Goal: Information Seeking & Learning: Understand process/instructions

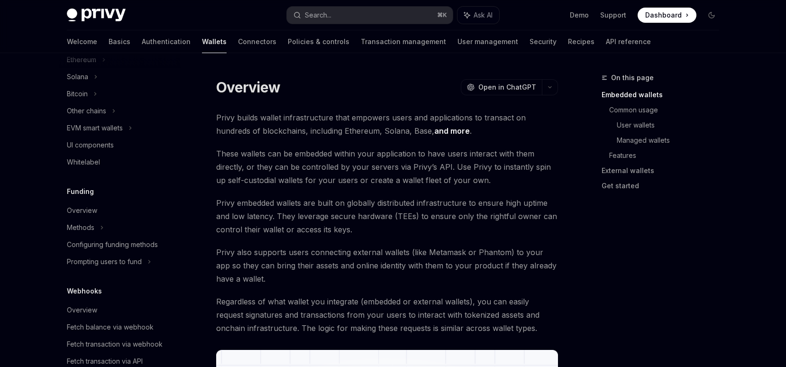
scroll to position [219, 0]
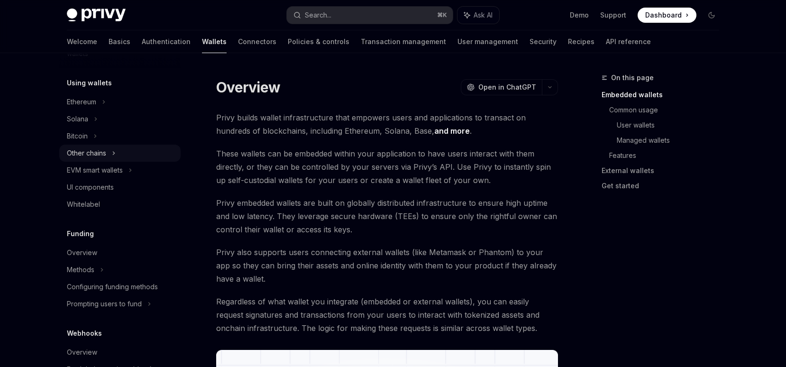
click at [136, 155] on div "Other chains" at bounding box center [119, 153] width 121 height 17
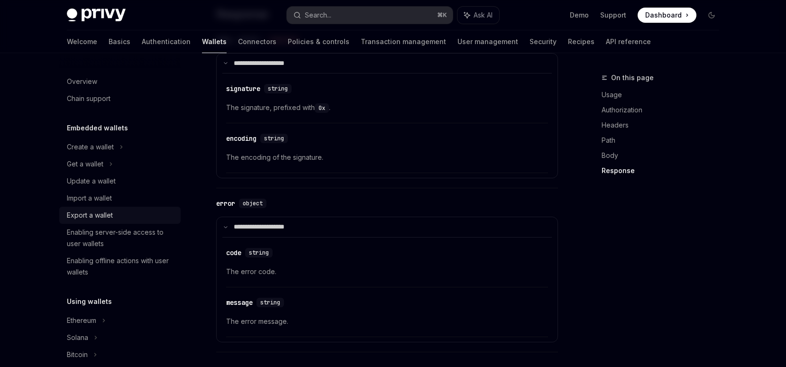
scroll to position [1071, 0]
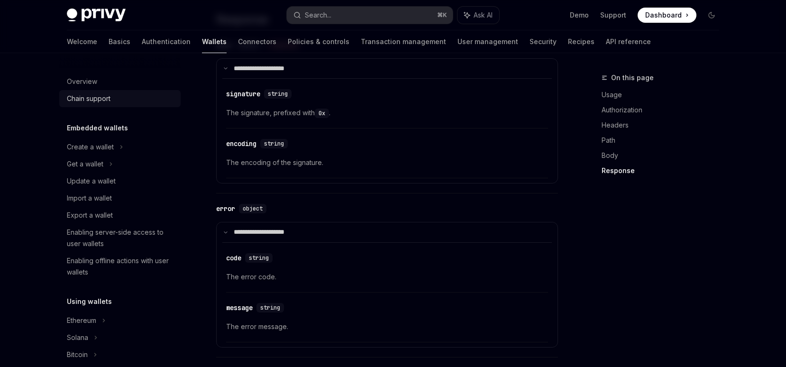
click at [110, 91] on link "Chain support" at bounding box center [119, 98] width 121 height 17
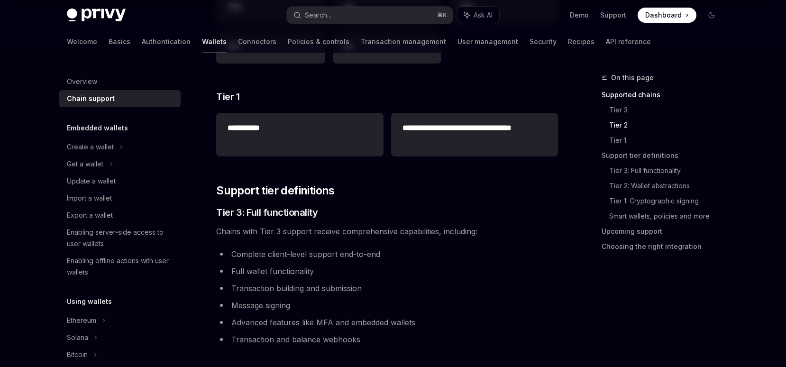
scroll to position [213, 0]
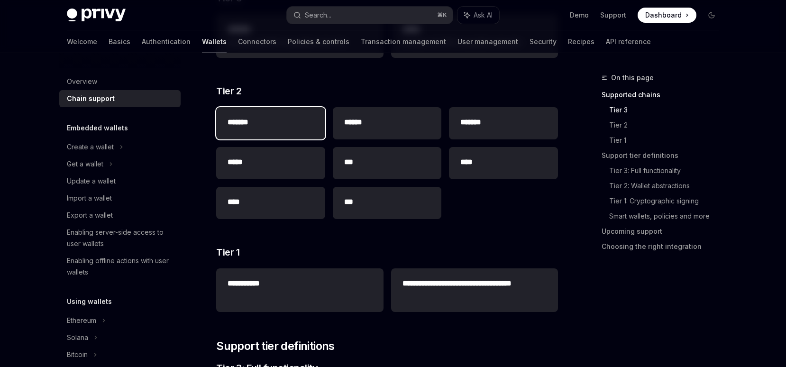
click at [299, 120] on h2 "*******" at bounding box center [271, 122] width 86 height 11
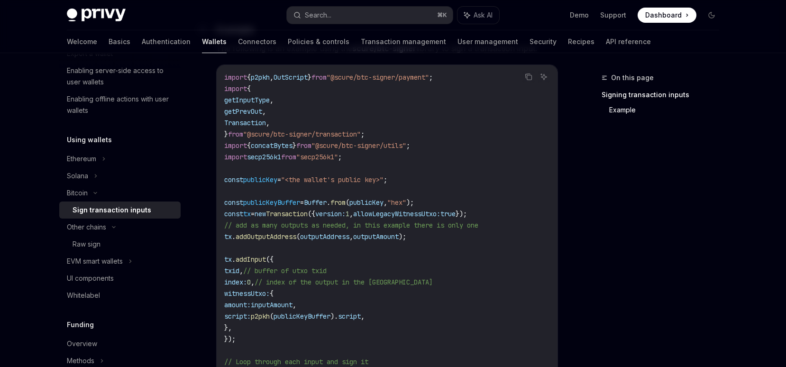
scroll to position [255, 0]
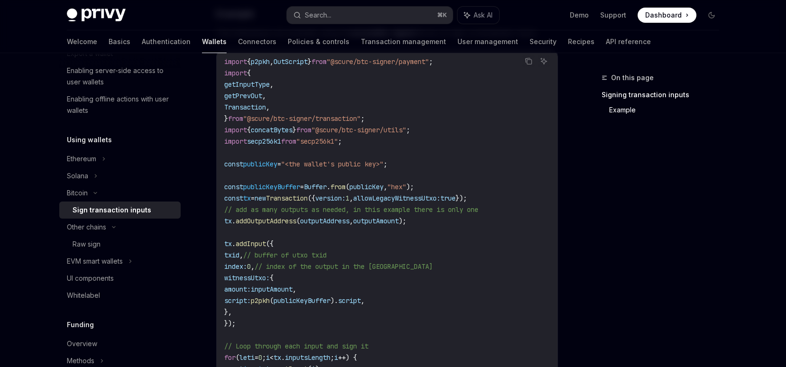
click at [389, 131] on span ""@scure/btc-signer/utils"" at bounding box center [358, 130] width 95 height 9
click at [357, 134] on span ""@scure/btc-signer/utils"" at bounding box center [358, 130] width 95 height 9
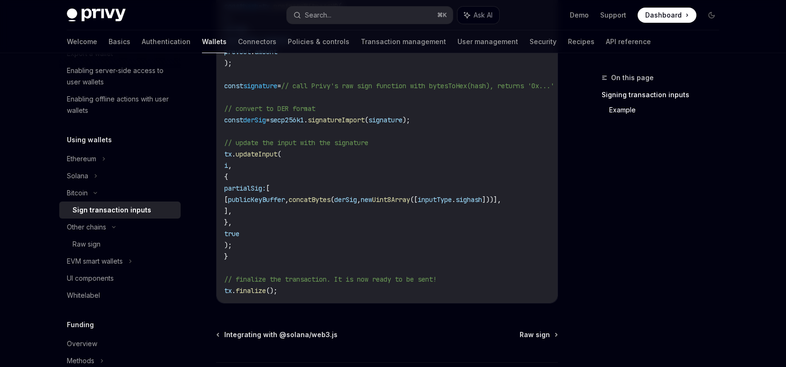
scroll to position [714, 0]
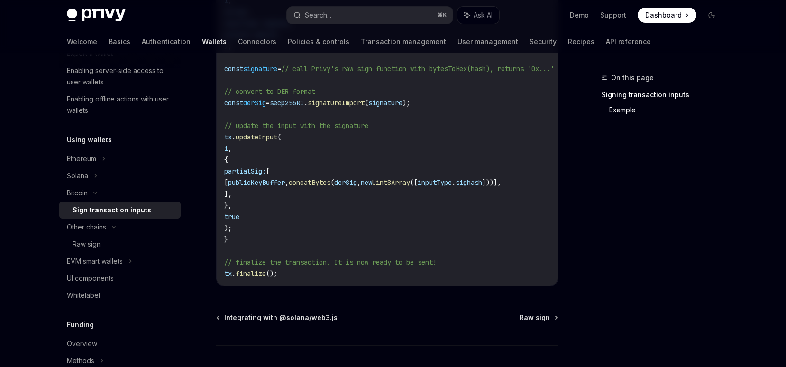
click at [361, 317] on div "Integrating with @solana/web3.js Raw sign" at bounding box center [387, 317] width 342 height 9
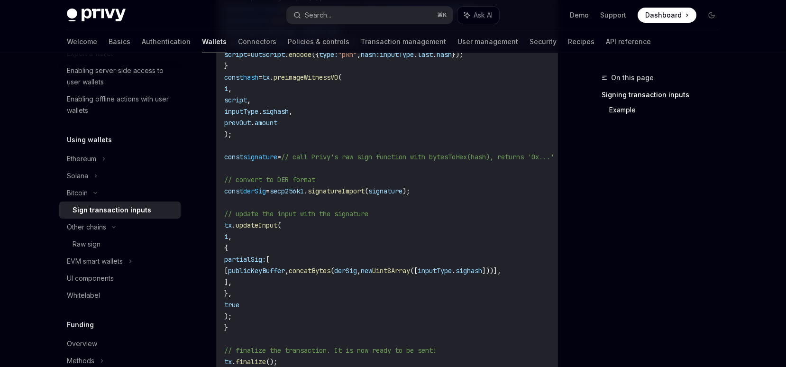
scroll to position [619, 0]
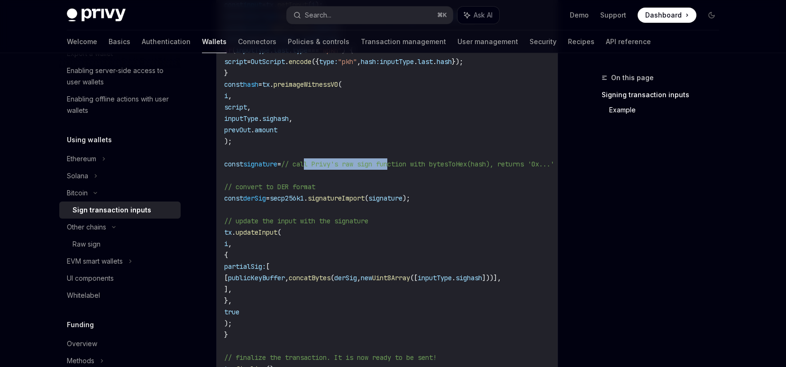
drag, startPoint x: 314, startPoint y: 161, endPoint x: 414, endPoint y: 161, distance: 99.6
click at [403, 161] on span "// call Privy's raw sign function with bytesToHex(hash), returns '0x...'" at bounding box center [417, 164] width 273 height 9
click at [414, 161] on span "// call Privy's raw sign function with bytesToHex(hash), returns '0x...'" at bounding box center [417, 164] width 273 height 9
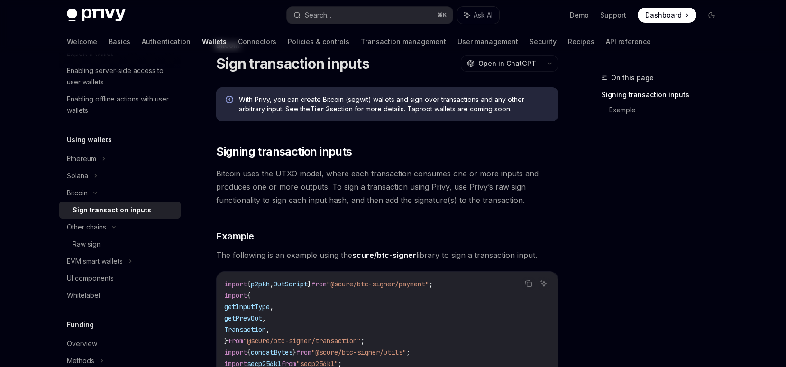
scroll to position [0, 0]
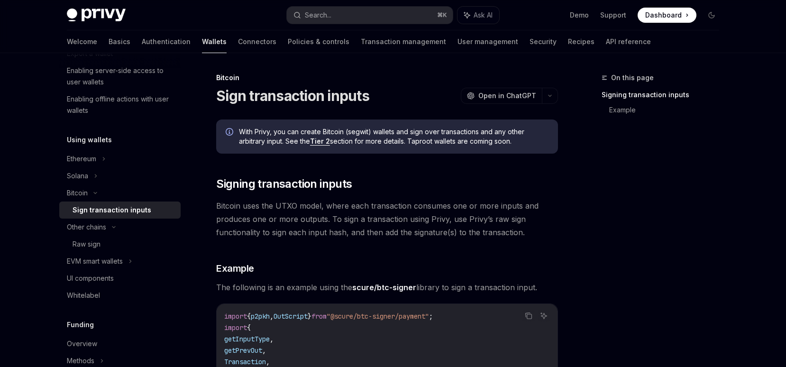
click at [423, 149] on div "With Privy, you can create Bitcoin (segwit) wallets and sign over transactions …" at bounding box center [387, 136] width 342 height 34
type textarea "*"
